Goal: Transaction & Acquisition: Subscribe to service/newsletter

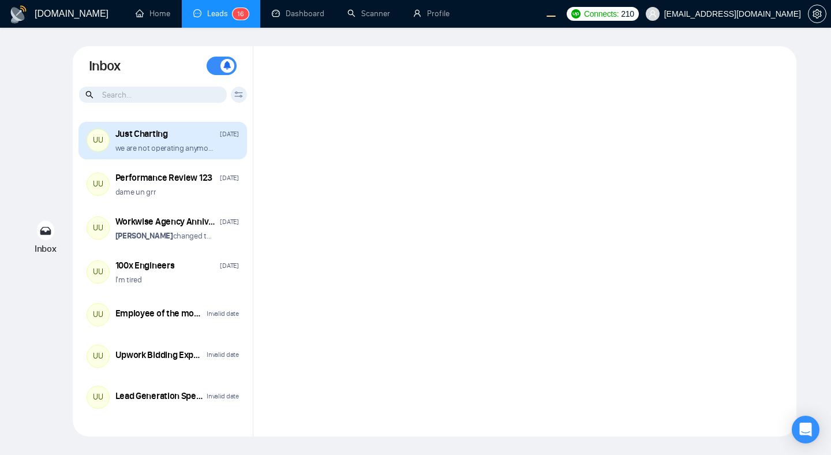
click at [174, 138] on div "Just Charting Sep 17" at bounding box center [177, 134] width 124 height 13
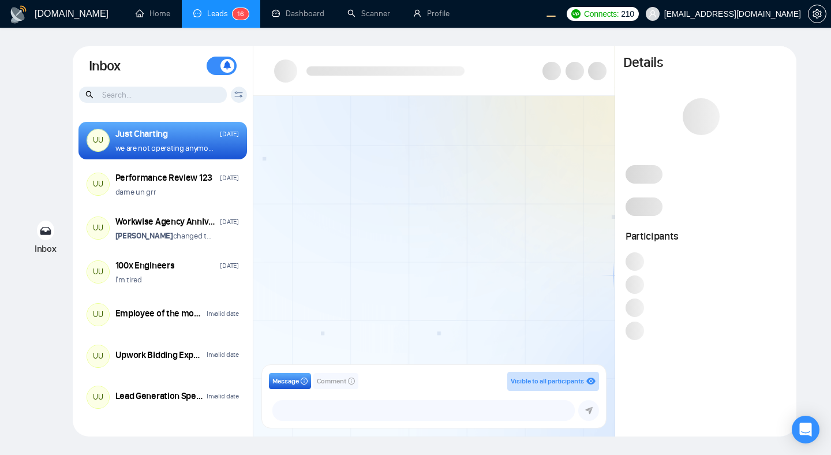
click at [525, 256] on div at bounding box center [433, 234] width 361 height 276
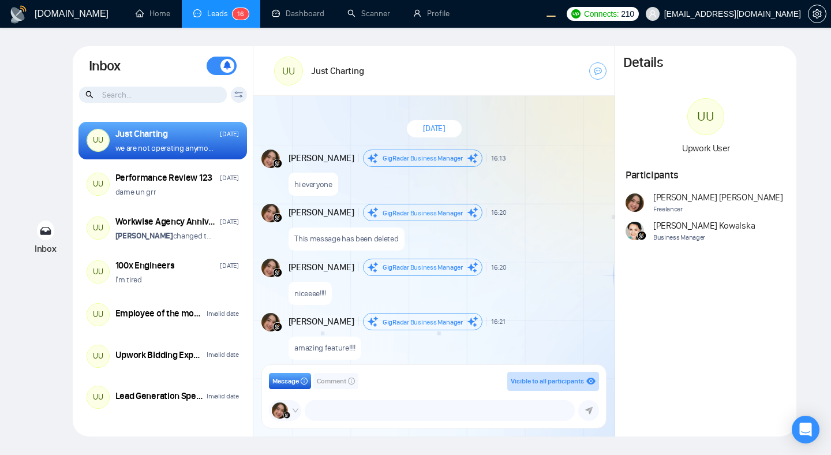
scroll to position [954, 0]
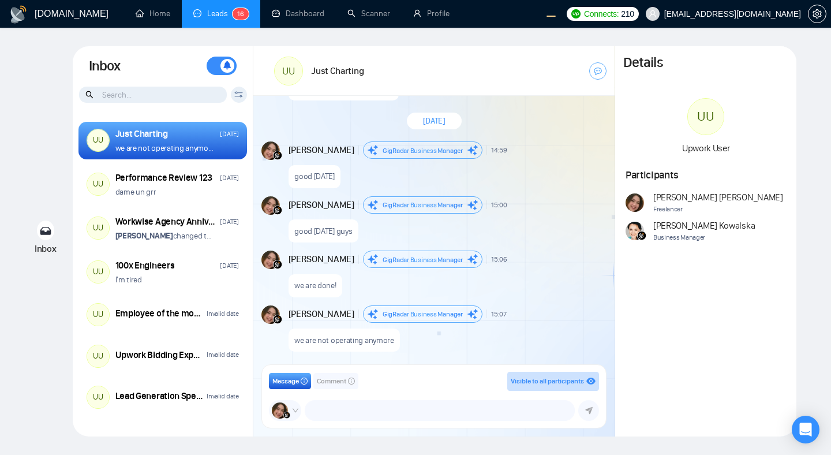
click at [516, 167] on div "good [DATE]" at bounding box center [447, 173] width 316 height 29
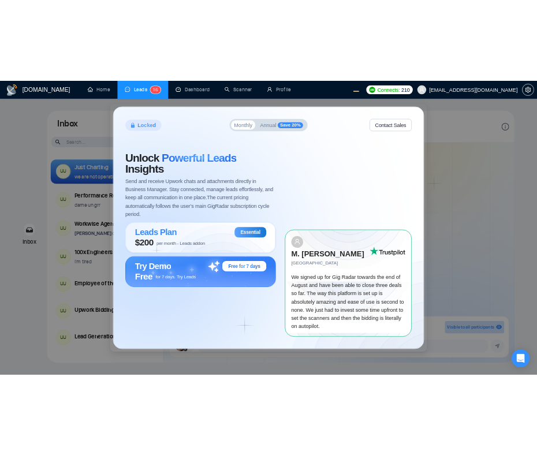
scroll to position [954, 0]
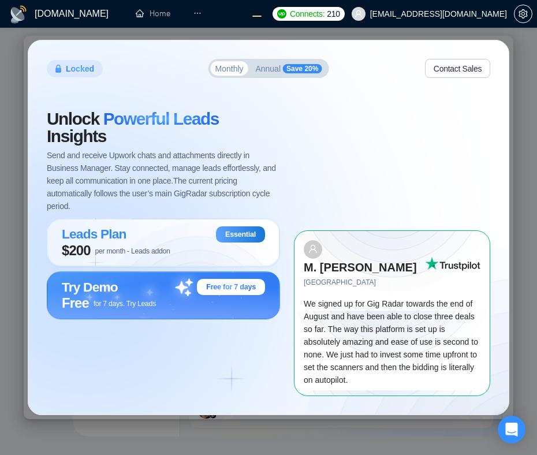
scroll to position [954, 0]
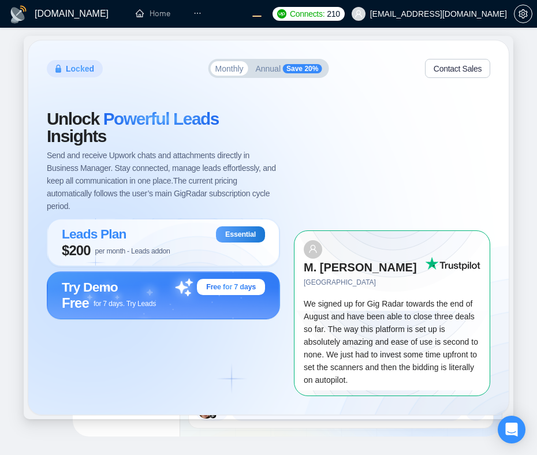
scroll to position [954, 0]
click at [372, 446] on div "Locked Monthly Annual Save 20% Contact Sales Unlock Powerful Leads Insights Sen…" at bounding box center [268, 227] width 537 height 455
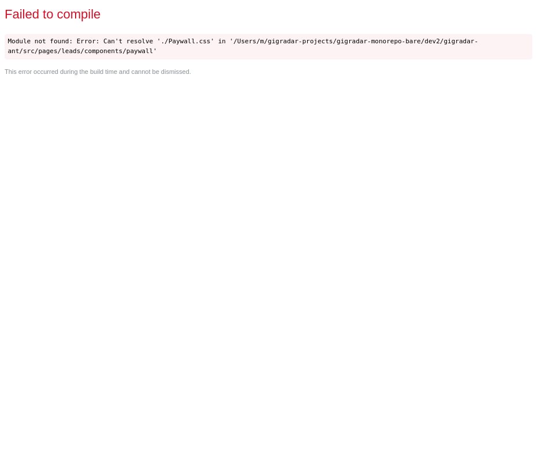
scroll to position [0, 0]
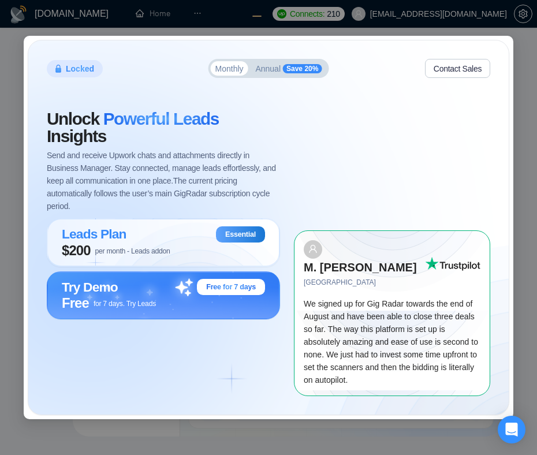
scroll to position [954, 0]
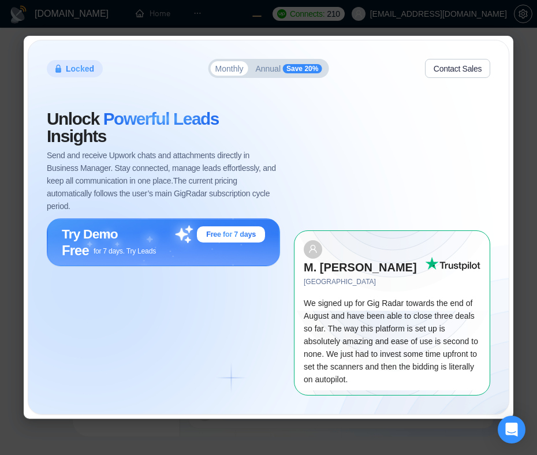
click at [180, 88] on div "Locked Monthly Annual Save 20% Contact Sales Unlock Powerful Leads Insights Sen…" at bounding box center [268, 227] width 480 height 374
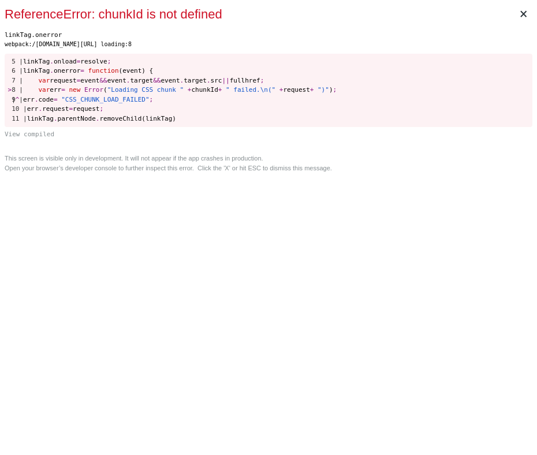
click at [370, 278] on div "× ReferenceError: chunkId is not defined linkTag.onerror webpack:/[DOMAIN_NAME]…" at bounding box center [268, 227] width 537 height 455
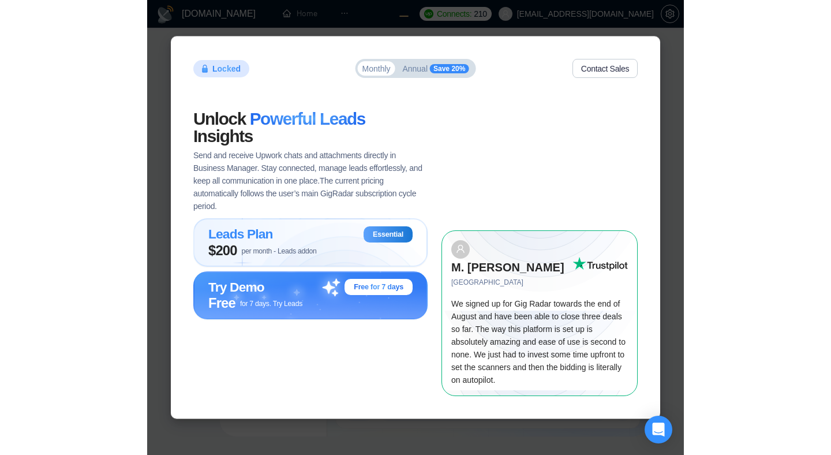
scroll to position [954, 0]
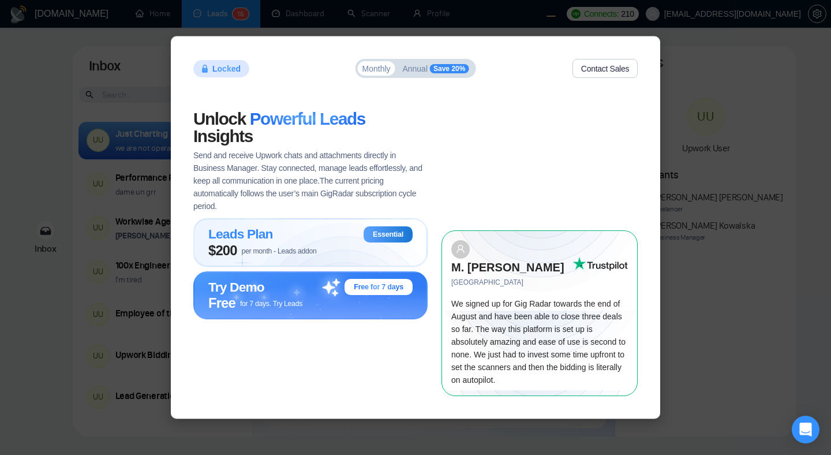
click at [536, 168] on div "Locked Monthly Annual Save 20% Contact Sales Unlock Powerful Leads Insights Sen…" at bounding box center [415, 227] width 831 height 455
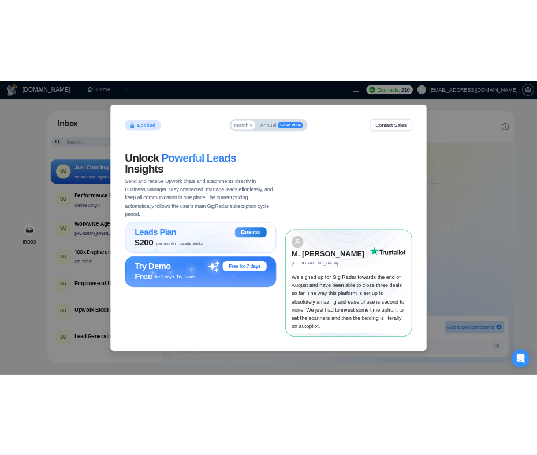
scroll to position [954, 0]
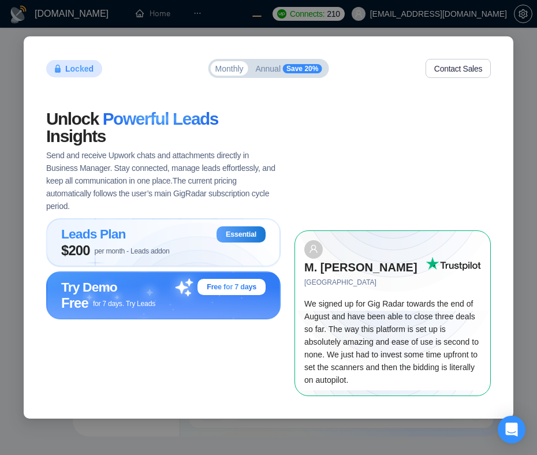
scroll to position [954, 0]
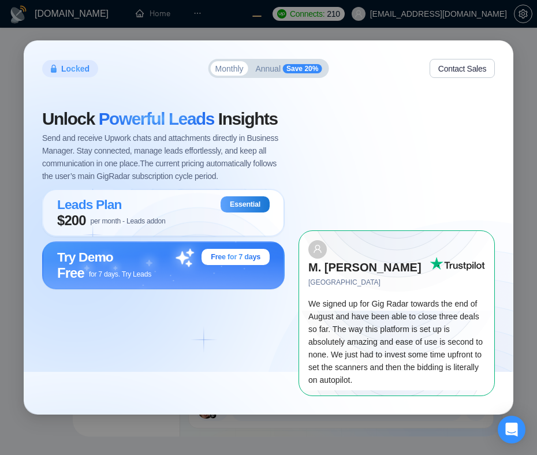
scroll to position [954, 0]
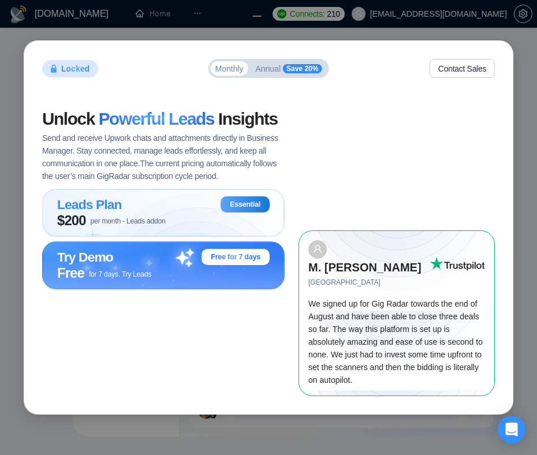
click at [450, 78] on button "Contact Sales" at bounding box center [462, 68] width 65 height 19
click at [287, 73] on span "Save 20%" at bounding box center [302, 68] width 39 height 9
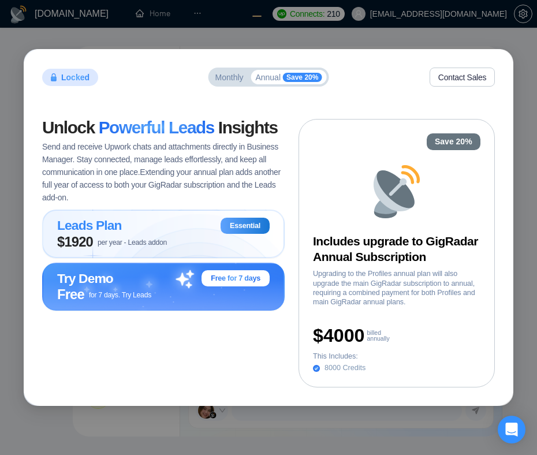
click at [218, 80] on span "Monthly" at bounding box center [229, 77] width 28 height 8
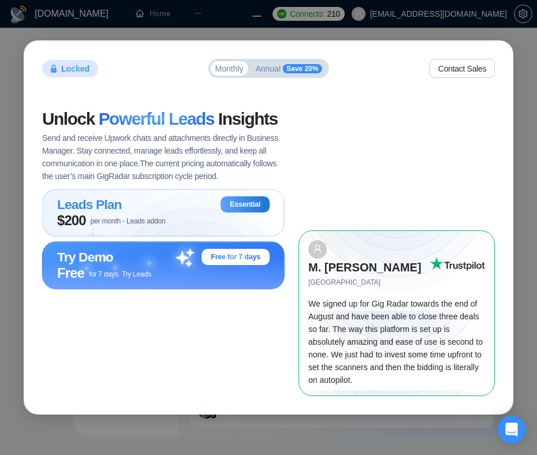
click at [273, 73] on span "Annual" at bounding box center [267, 69] width 25 height 8
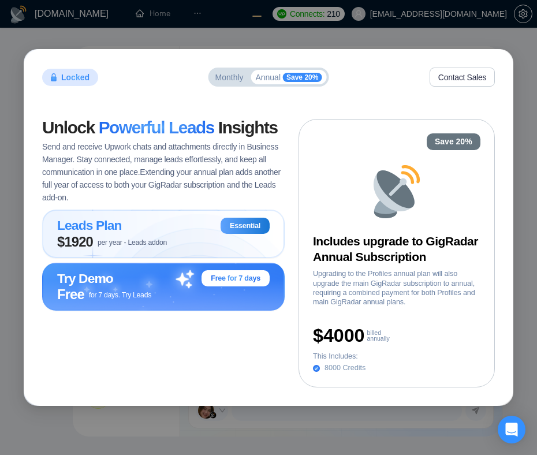
click at [221, 74] on span "Monthly" at bounding box center [229, 77] width 28 height 8
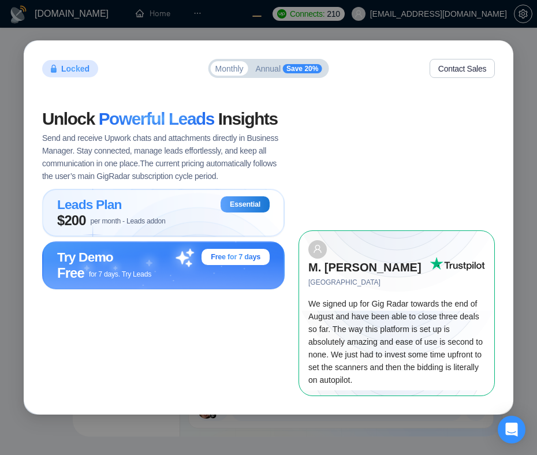
click at [136, 361] on div "Unlock Powerful Leads Insights Send and receive Upwork chats and attachments di…" at bounding box center [170, 252] width 256 height 285
click at [162, 281] on div "Free for 7 days. Try Leads" at bounding box center [163, 273] width 212 height 16
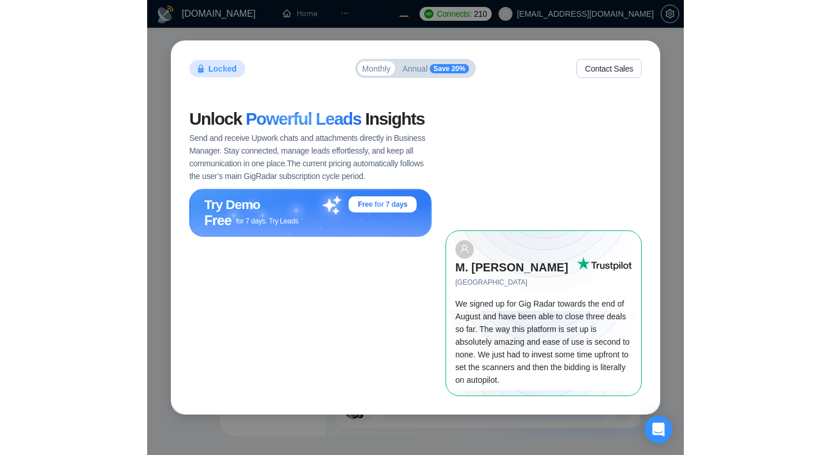
scroll to position [954, 0]
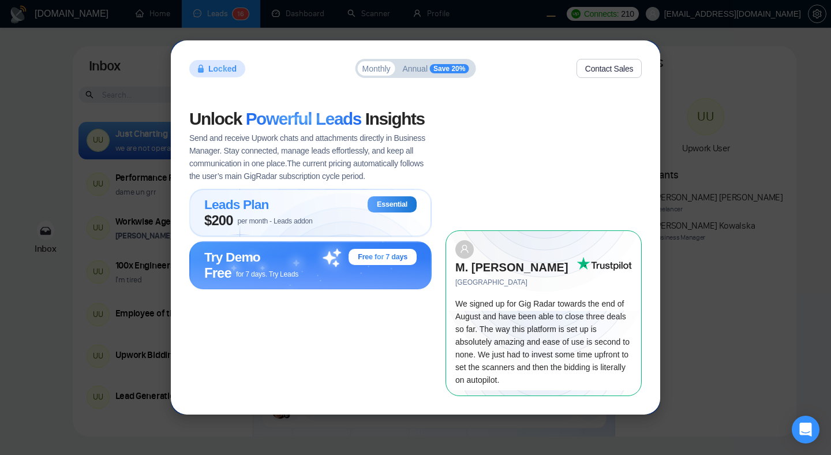
scroll to position [954, 0]
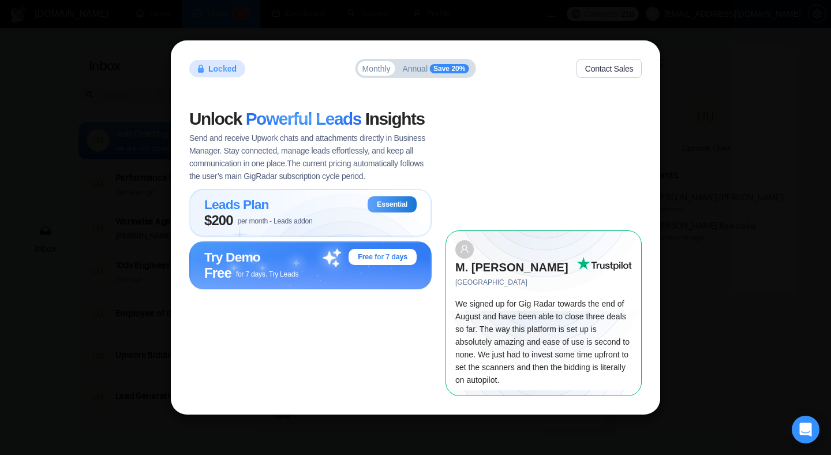
scroll to position [954, 0]
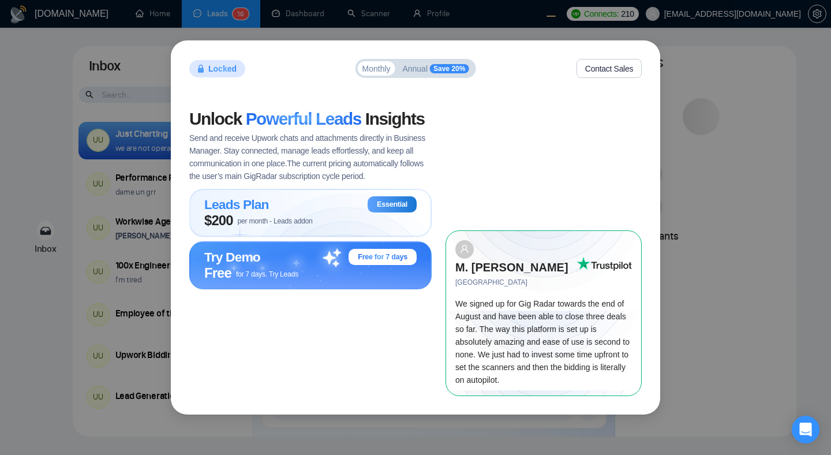
click at [318, 125] on span "Powerful Leads" at bounding box center [303, 118] width 115 height 19
click at [419, 73] on span "Annual" at bounding box center [414, 69] width 25 height 8
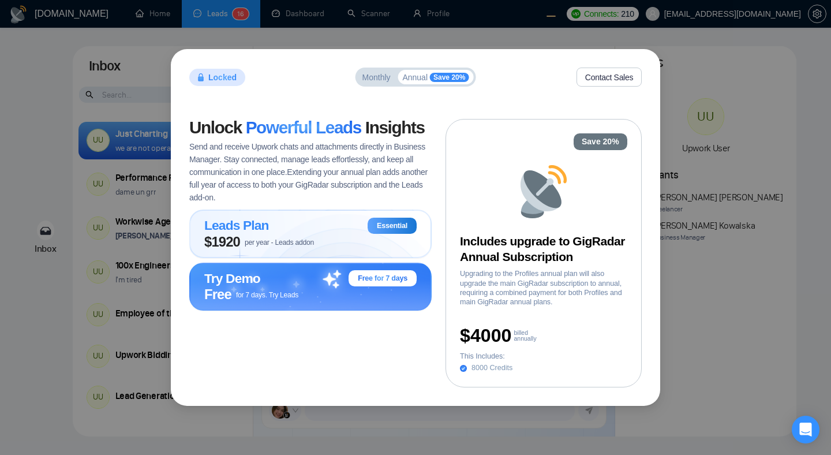
click at [383, 77] on span "Monthly" at bounding box center [377, 77] width 28 height 8
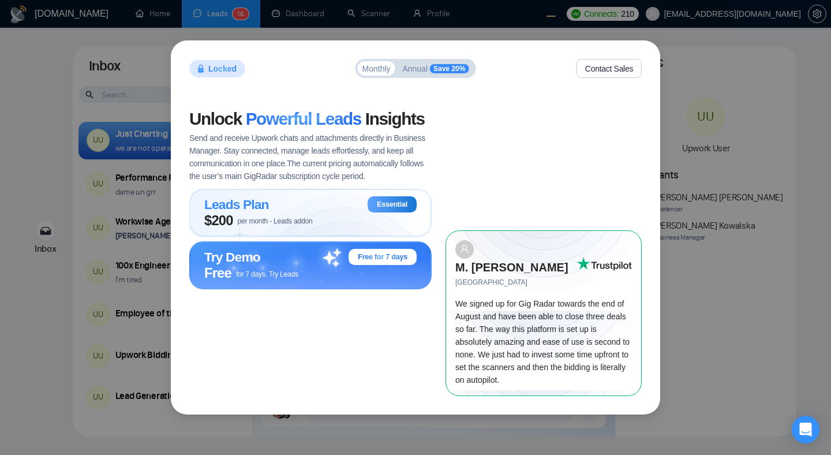
click at [420, 73] on span "Annual" at bounding box center [414, 69] width 25 height 8
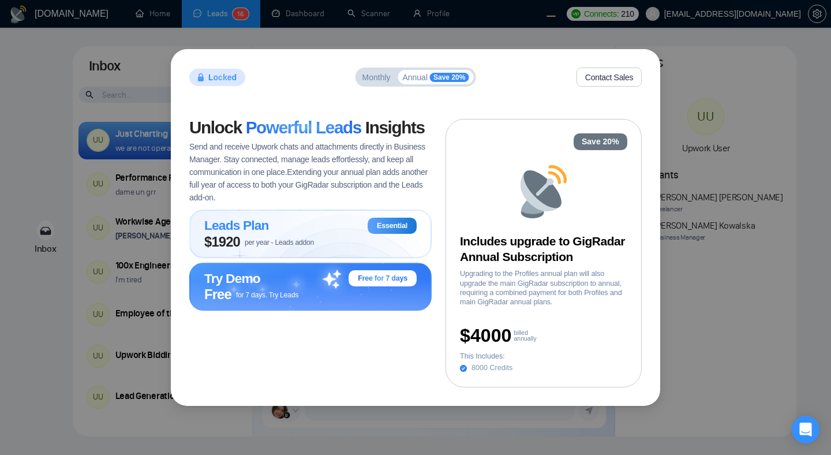
click at [358, 77] on button "Monthly" at bounding box center [377, 77] width 38 height 14
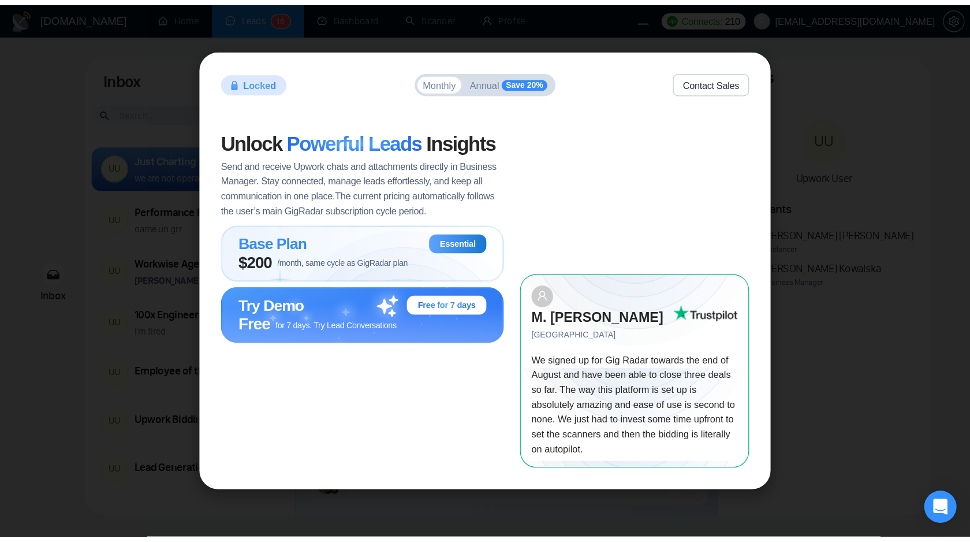
scroll to position [954, 0]
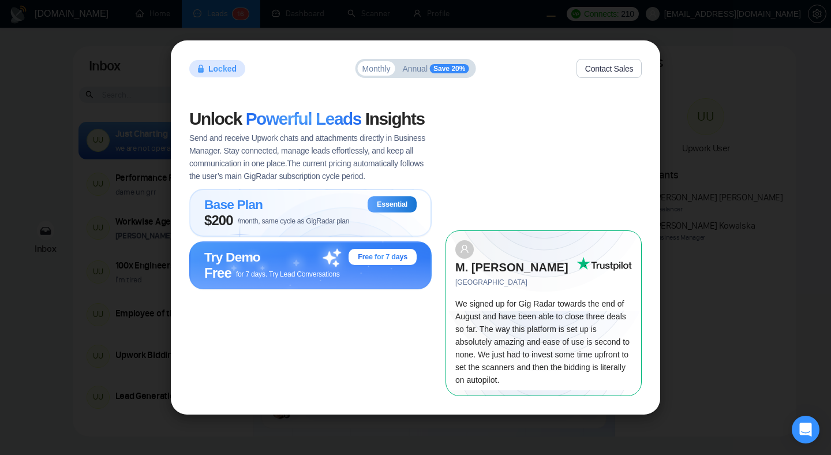
click at [415, 73] on span "Annual" at bounding box center [414, 69] width 25 height 8
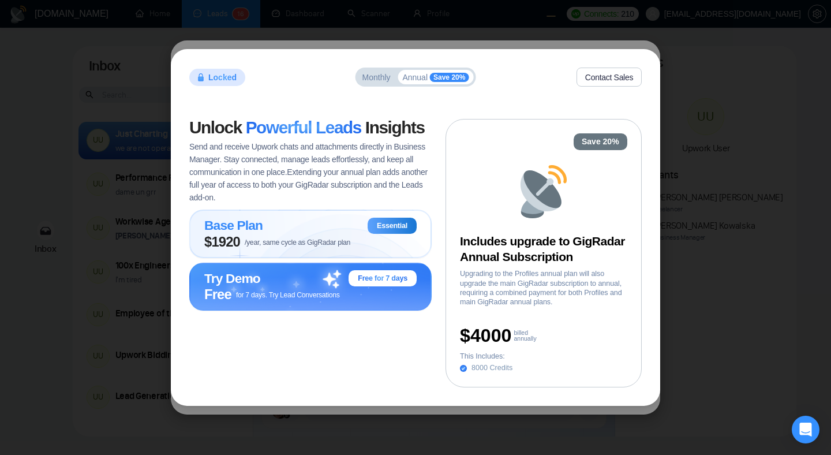
click at [371, 80] on span "Monthly" at bounding box center [377, 77] width 28 height 8
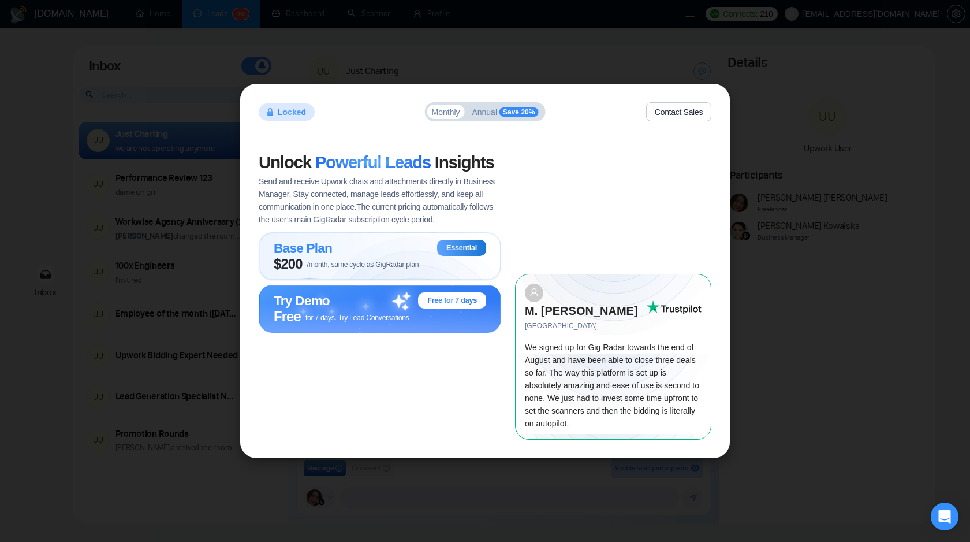
scroll to position [867, 0]
